Goal: Check status: Check status

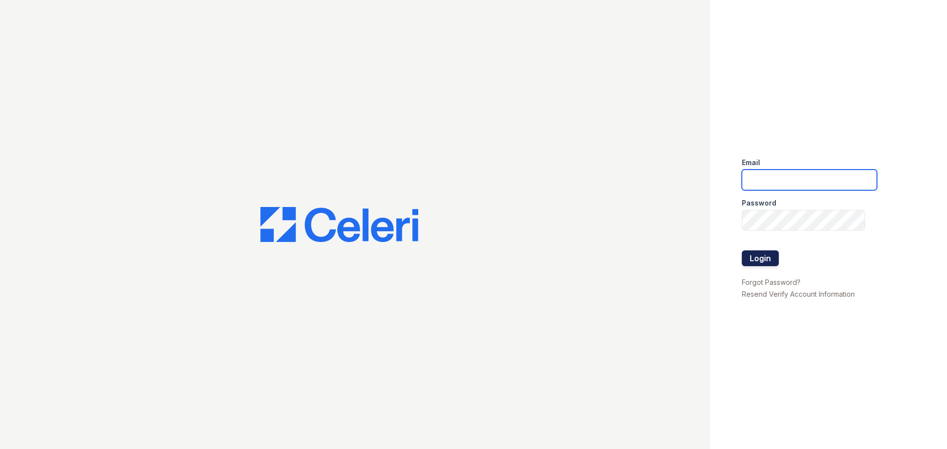
type input "arrivestreetervilleleasing@trinity-pm.com"
click at [751, 259] on button "Login" at bounding box center [759, 258] width 37 height 16
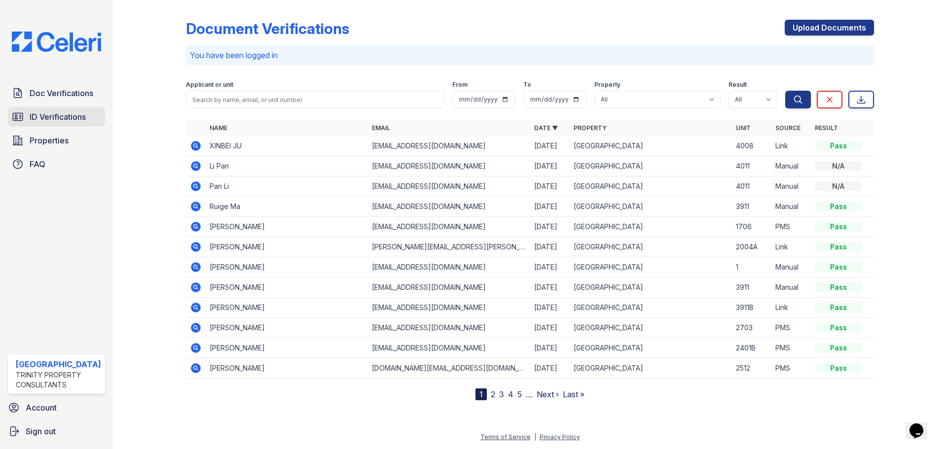
click at [80, 119] on span "ID Verifications" at bounding box center [58, 117] width 56 height 12
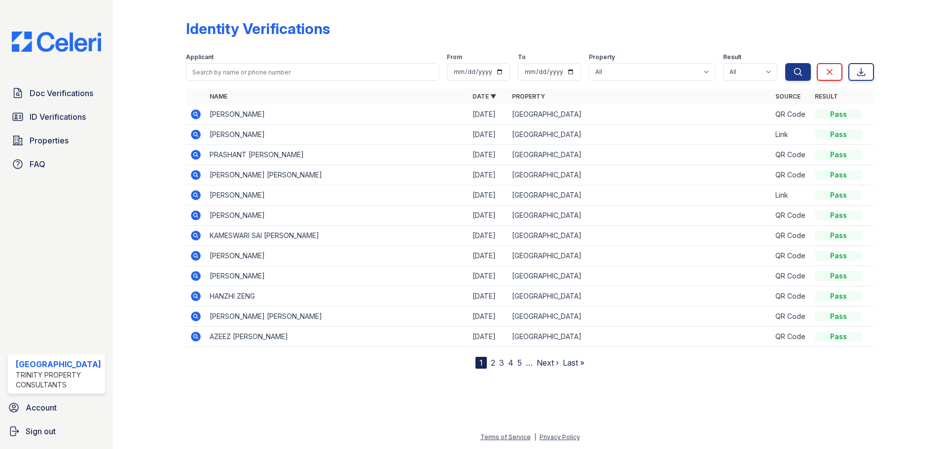
click at [192, 134] on icon at bounding box center [196, 135] width 10 height 10
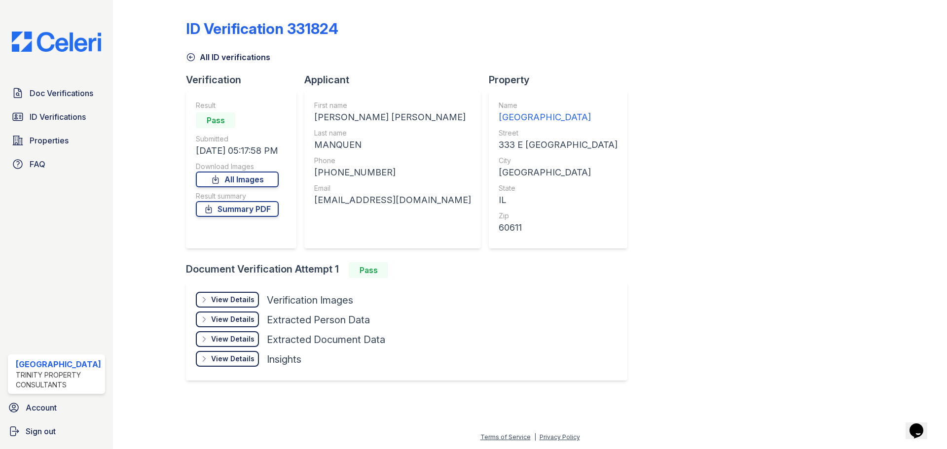
click at [229, 295] on div "View Details" at bounding box center [232, 300] width 43 height 10
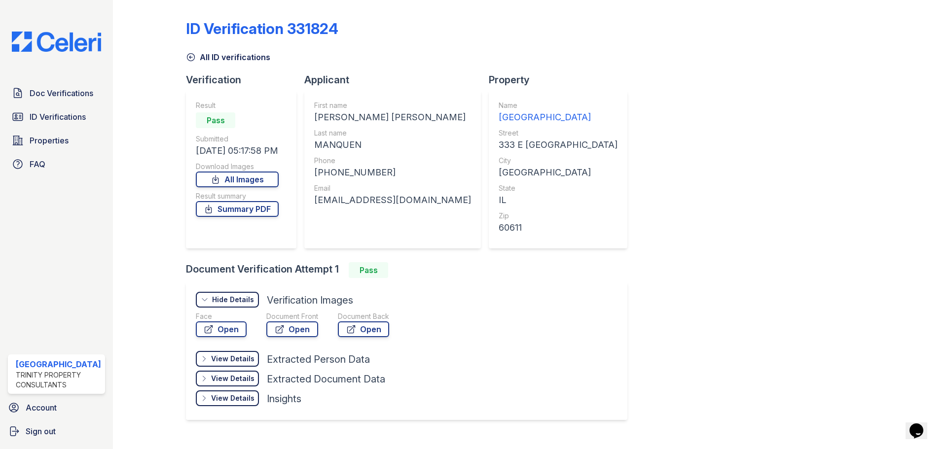
drag, startPoint x: 869, startPoint y: 273, endPoint x: 757, endPoint y: 245, distance: 115.4
click at [874, 273] on div at bounding box center [902, 219] width 57 height 430
click at [286, 333] on link "Open" at bounding box center [292, 329] width 52 height 16
click at [369, 330] on link "Open" at bounding box center [363, 329] width 51 height 16
click at [232, 207] on link "Summary PDF" at bounding box center [237, 209] width 83 height 16
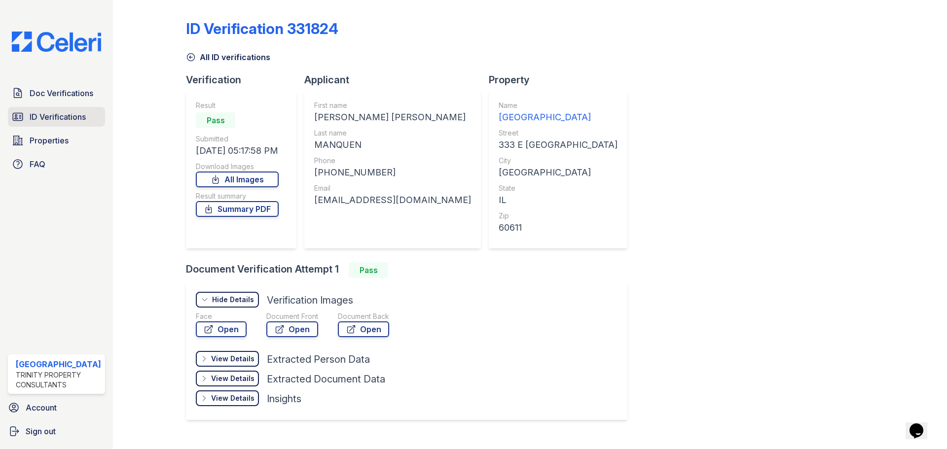
click at [78, 118] on span "ID Verifications" at bounding box center [58, 117] width 56 height 12
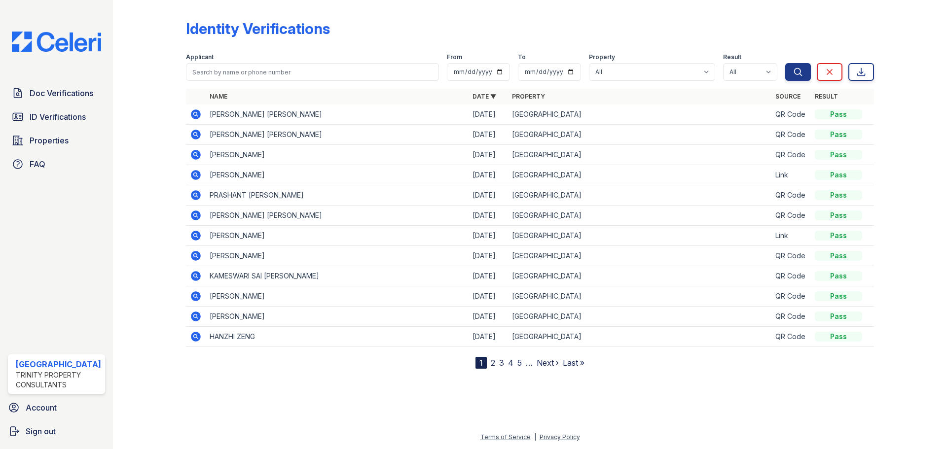
click at [188, 135] on td at bounding box center [196, 135] width 20 height 20
click at [195, 136] on icon at bounding box center [196, 135] width 12 height 12
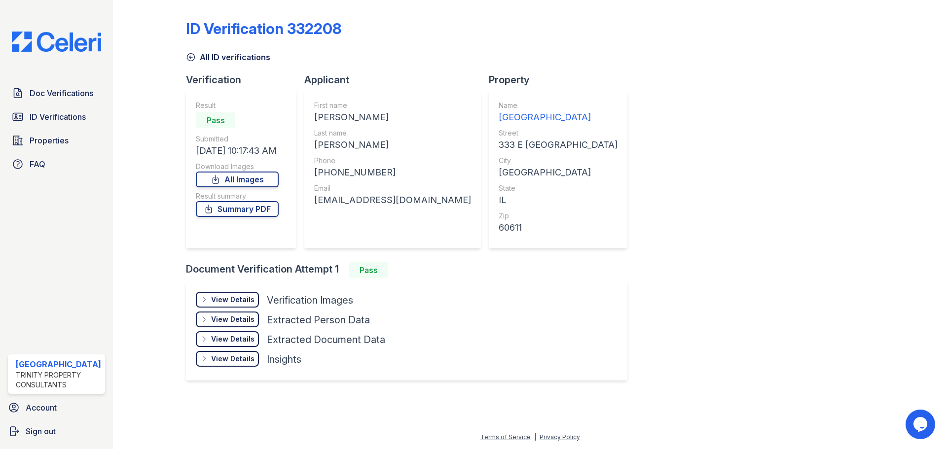
click at [232, 296] on div "View Details" at bounding box center [232, 300] width 43 height 10
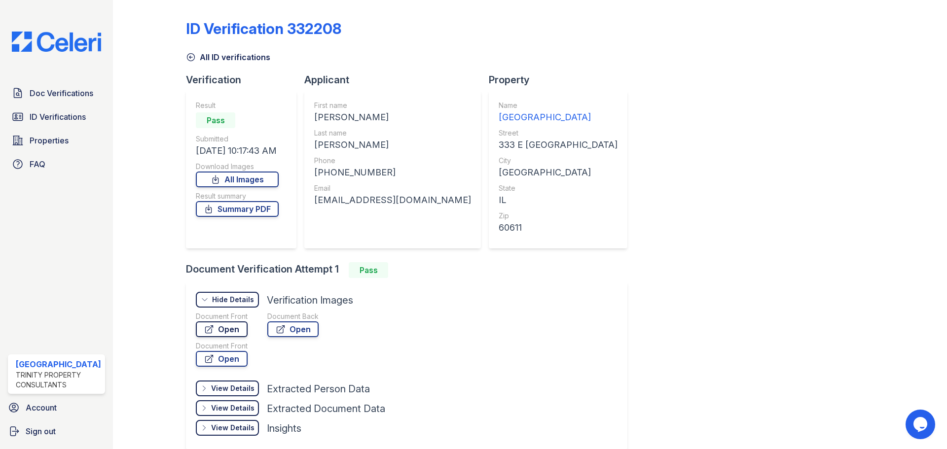
click at [240, 329] on link "Open" at bounding box center [222, 329] width 52 height 16
click at [302, 331] on link "Open" at bounding box center [292, 329] width 51 height 16
click at [240, 209] on link "Summary PDF" at bounding box center [237, 209] width 83 height 16
click at [39, 120] on span "ID Verifications" at bounding box center [58, 117] width 56 height 12
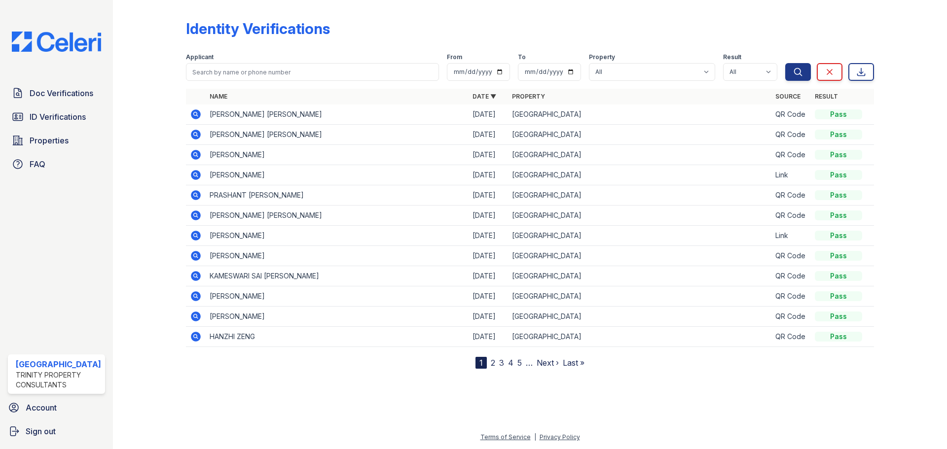
click at [193, 112] on icon at bounding box center [196, 114] width 12 height 12
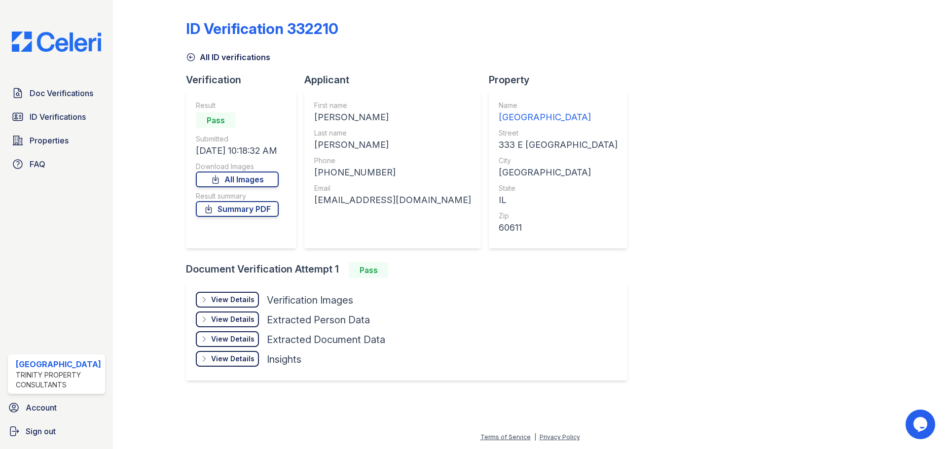
click at [245, 297] on div "View Details" at bounding box center [232, 300] width 43 height 10
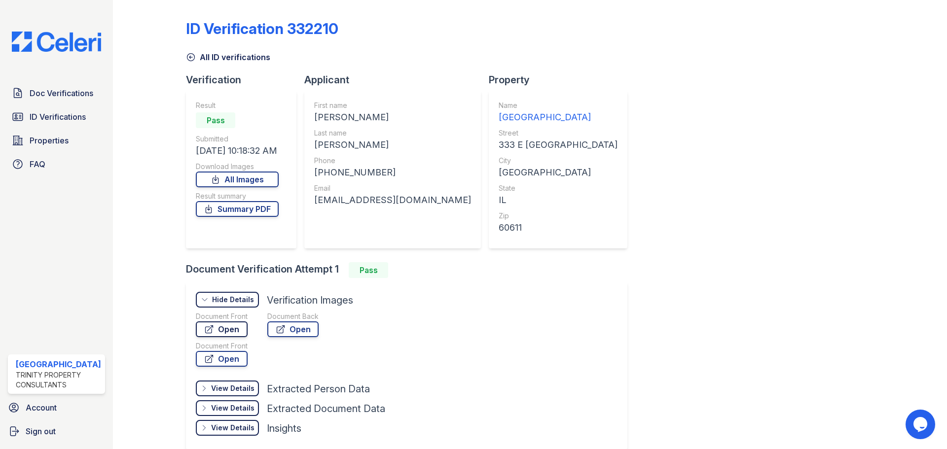
click at [239, 323] on link "Open" at bounding box center [222, 329] width 52 height 16
click at [278, 333] on icon at bounding box center [280, 329] width 7 height 7
click at [246, 214] on link "Summary PDF" at bounding box center [237, 209] width 83 height 16
click at [614, 141] on div "ID Verification 332210 All ID verifications Verification Result Pass Submitted …" at bounding box center [530, 233] width 688 height 459
